Goal: Task Accomplishment & Management: Complete application form

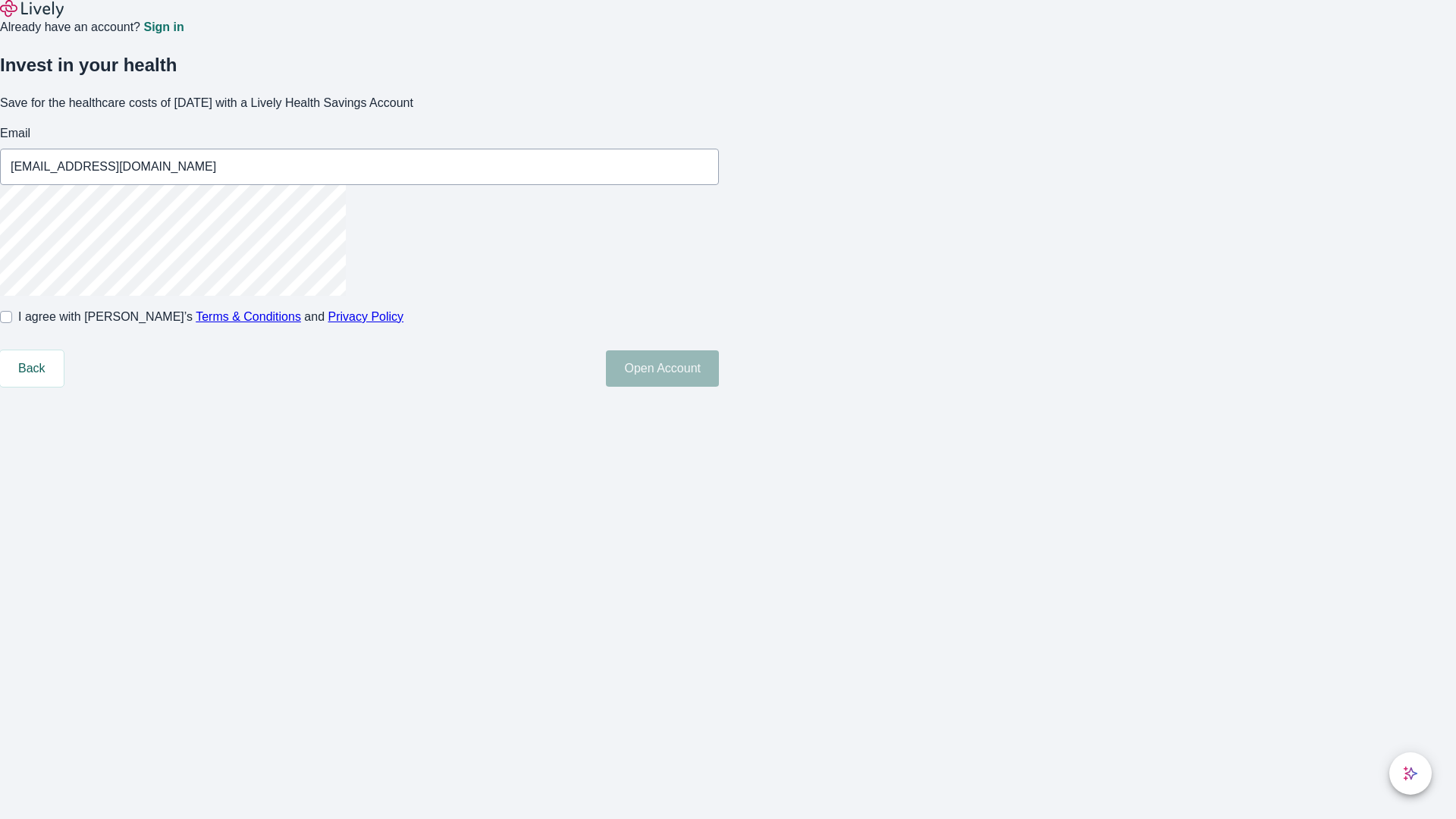
click at [12, 323] on input "I agree with Lively’s Terms & Conditions and Privacy Policy" at bounding box center [6, 317] width 12 height 12
checkbox input "true"
click at [718, 387] on button "Open Account" at bounding box center [662, 368] width 113 height 37
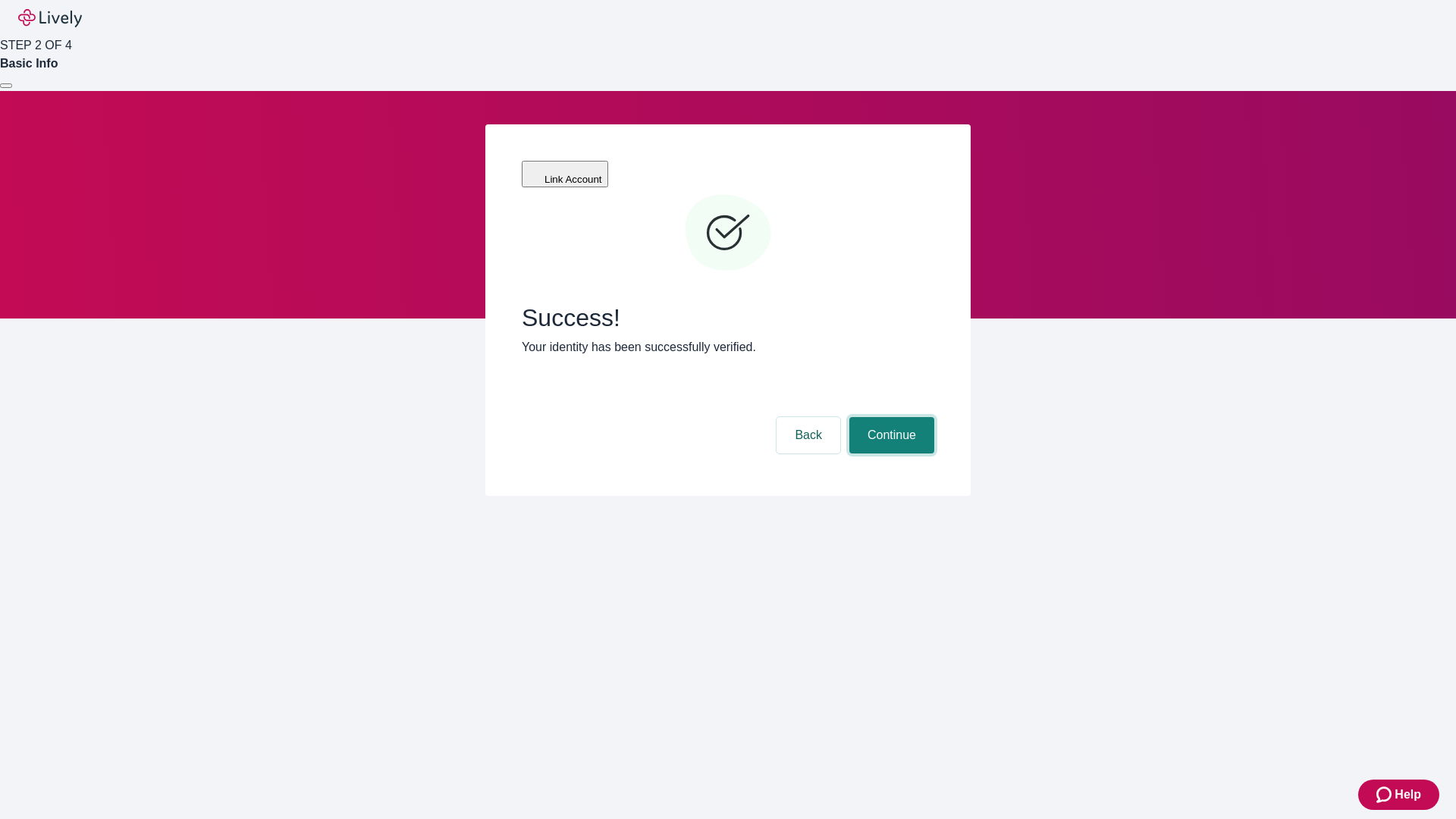
click at [889, 417] on button "Continue" at bounding box center [891, 436] width 85 height 37
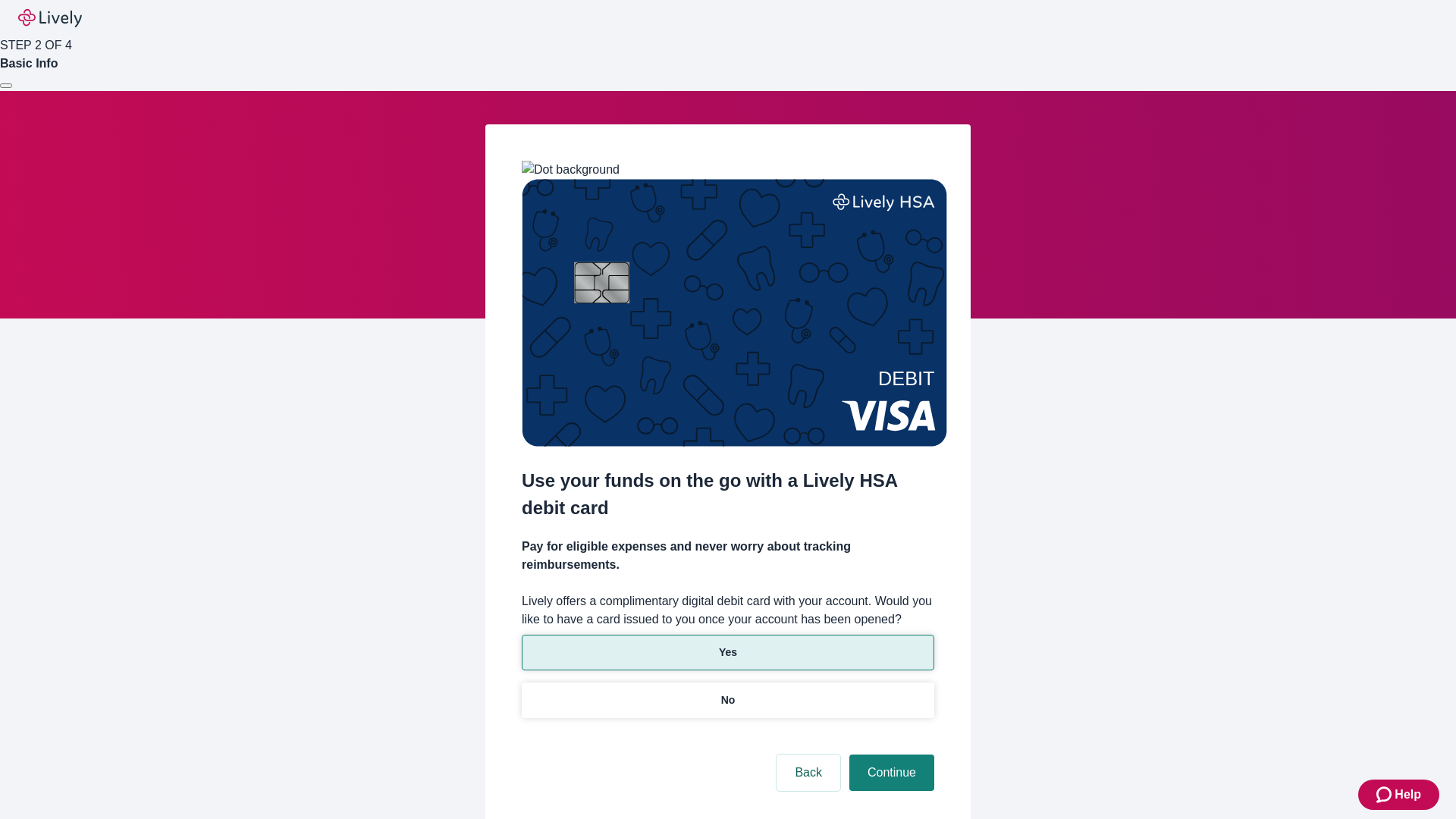
click at [727, 644] on p "Yes" at bounding box center [727, 652] width 18 height 16
click at [889, 754] on button "Continue" at bounding box center [891, 773] width 85 height 37
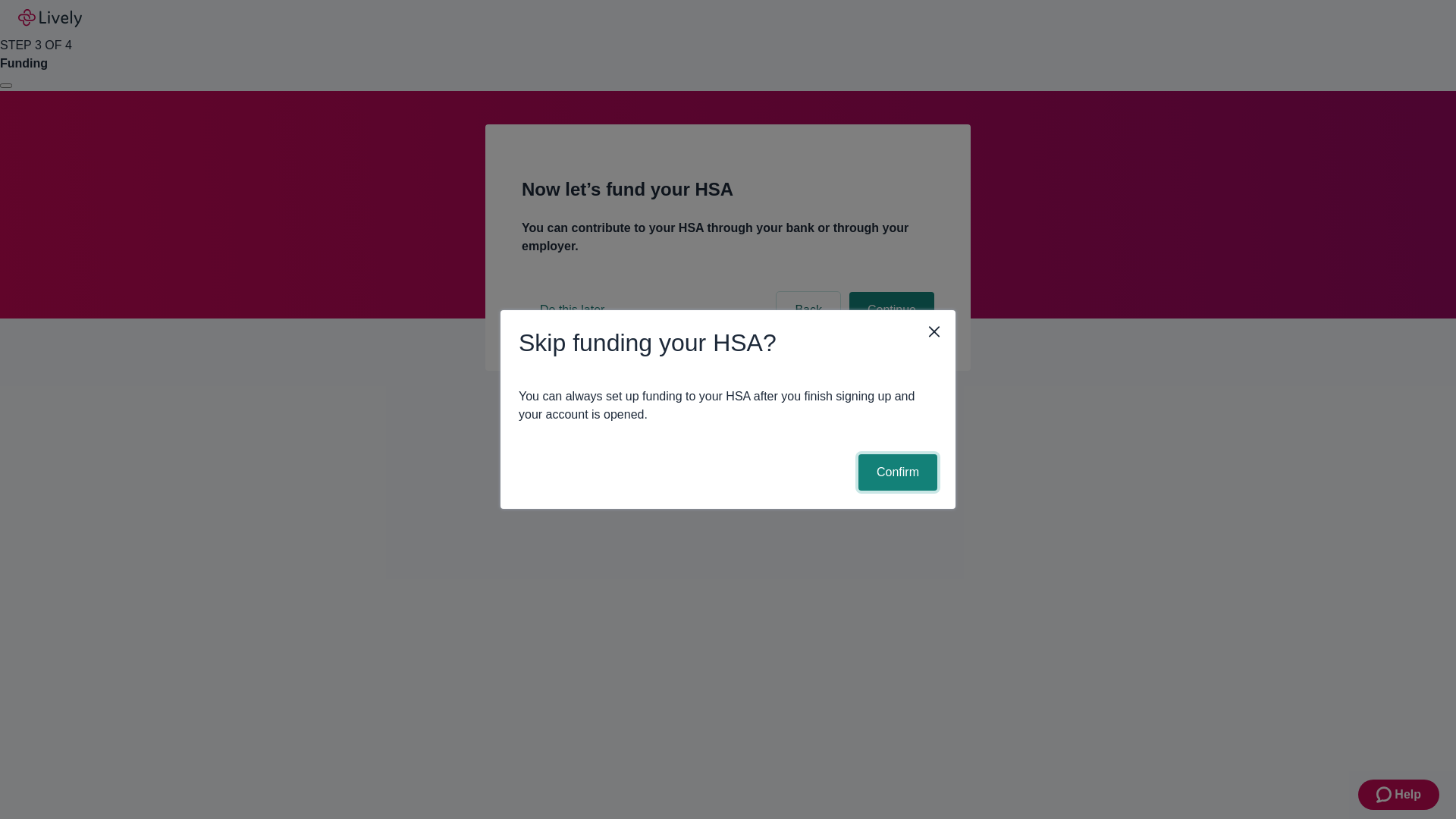
click at [895, 472] on button "Confirm" at bounding box center [898, 472] width 79 height 37
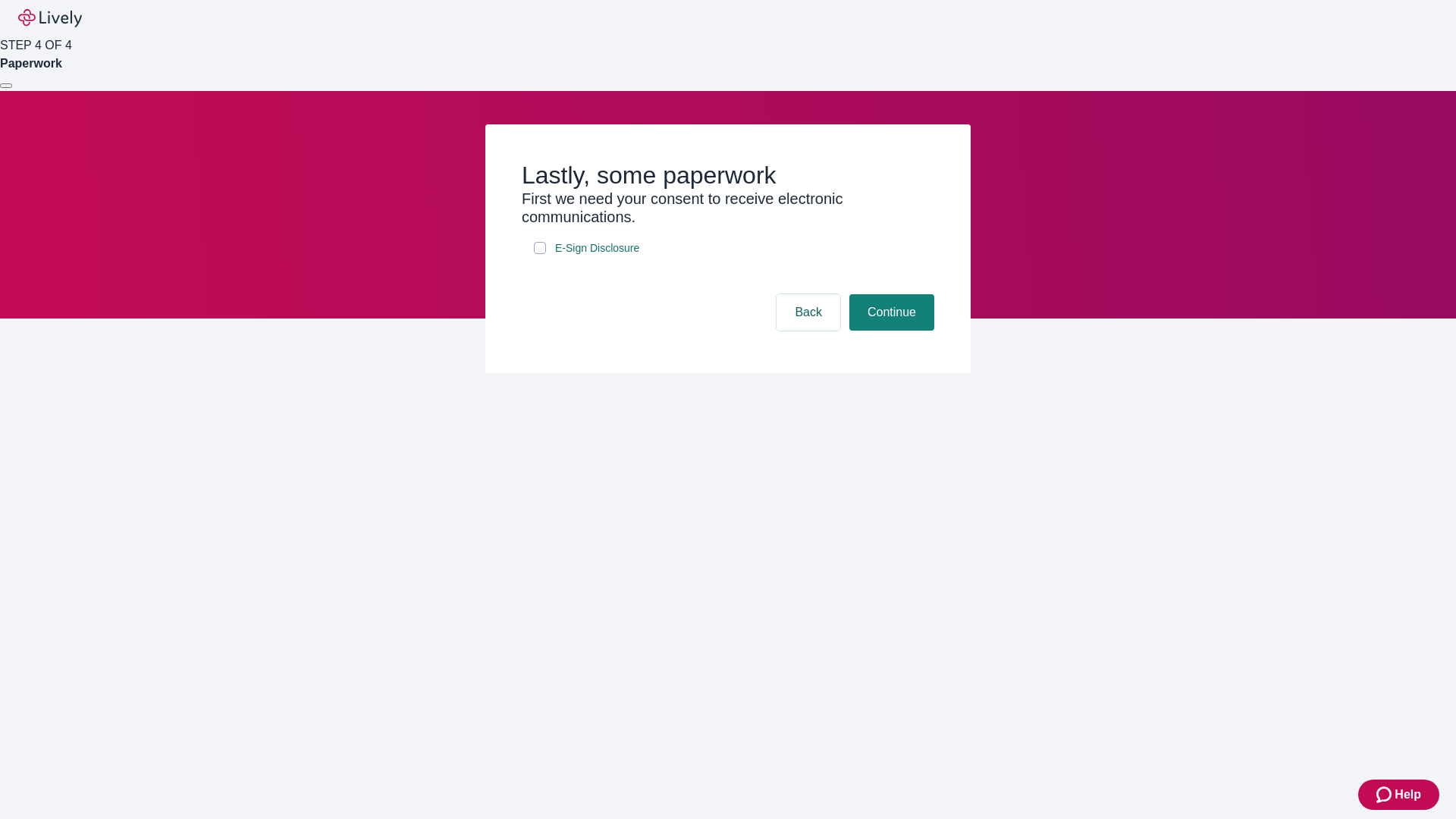
click at [540, 254] on input "E-Sign Disclosure" at bounding box center [540, 248] width 12 height 12
checkbox input "true"
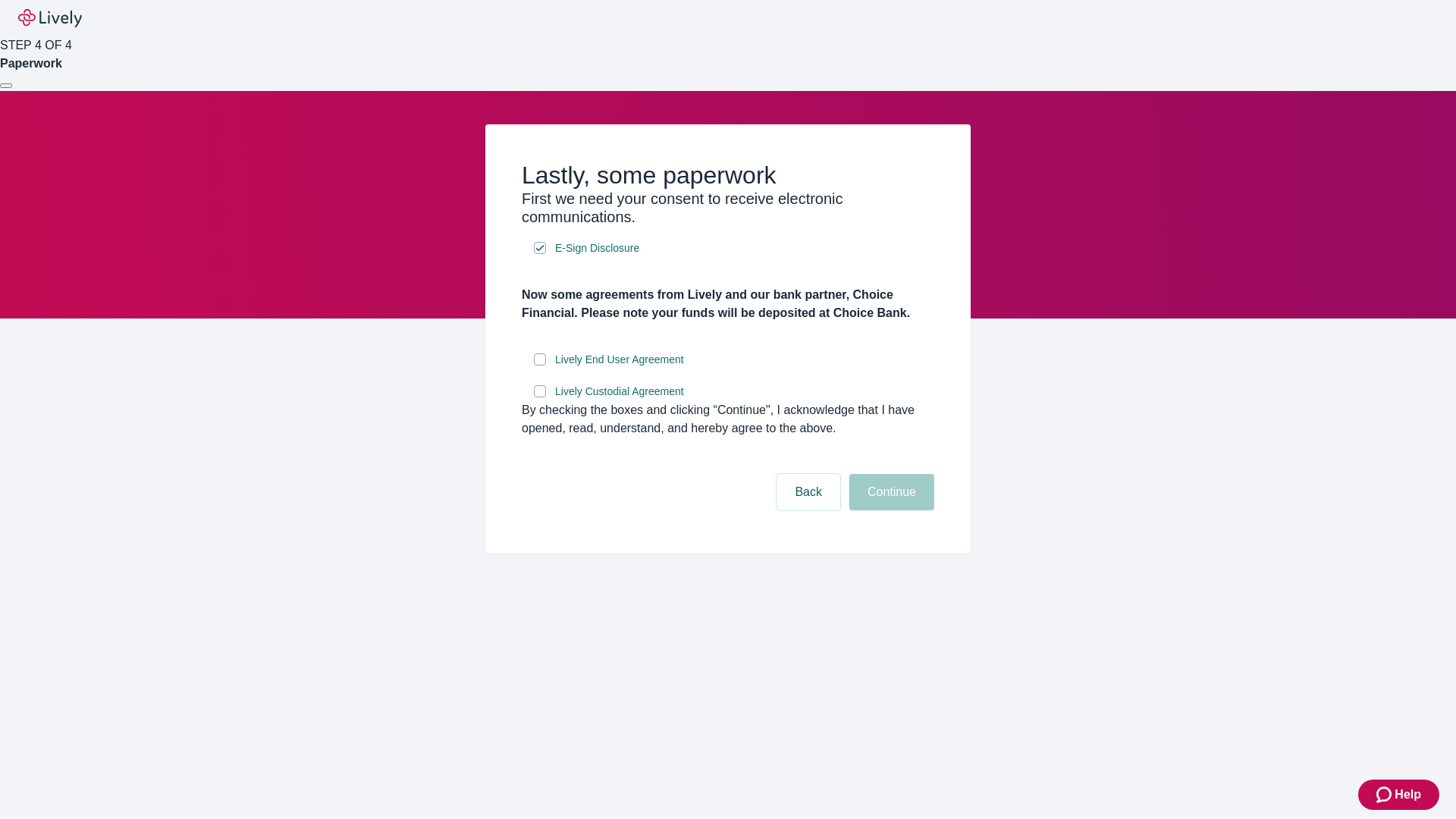
click at [540, 366] on input "Lively End User Agreement" at bounding box center [540, 360] width 12 height 12
checkbox input "true"
click at [540, 397] on input "Lively Custodial Agreement" at bounding box center [540, 391] width 12 height 12
checkbox input "true"
click at [889, 510] on button "Continue" at bounding box center [891, 493] width 85 height 37
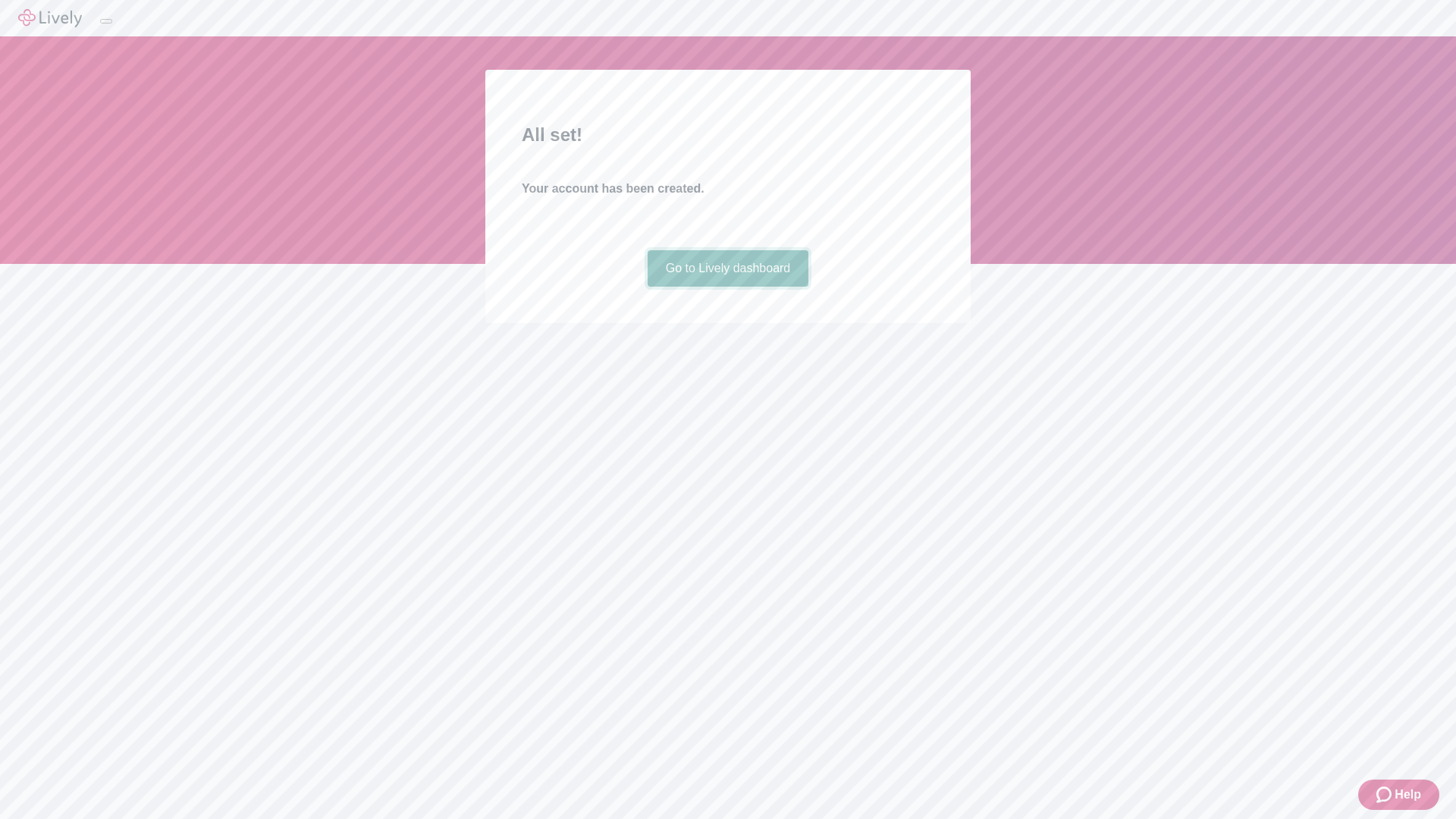
click at [727, 287] on link "Go to Lively dashboard" at bounding box center [728, 269] width 162 height 37
